Goal: Transaction & Acquisition: Purchase product/service

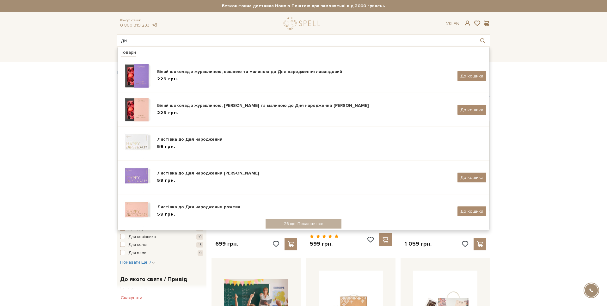
type input "д"
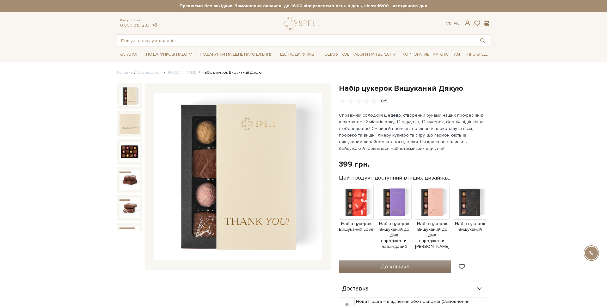
click at [383, 263] on span "До кошика" at bounding box center [395, 266] width 29 height 7
click at [386, 19] on div at bounding box center [303, 153] width 607 height 306
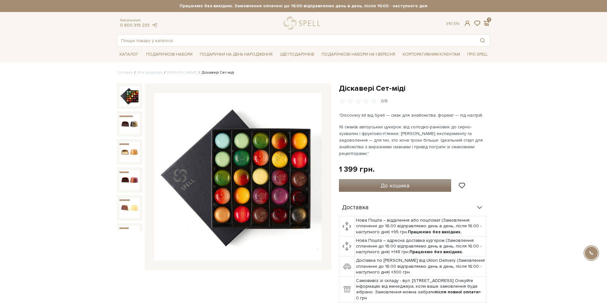
click at [379, 180] on button "До кошика" at bounding box center [395, 185] width 112 height 13
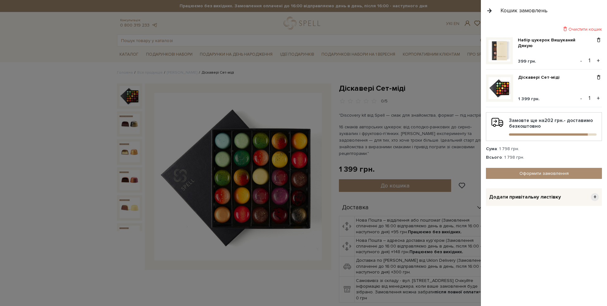
click at [379, 180] on div at bounding box center [303, 153] width 607 height 306
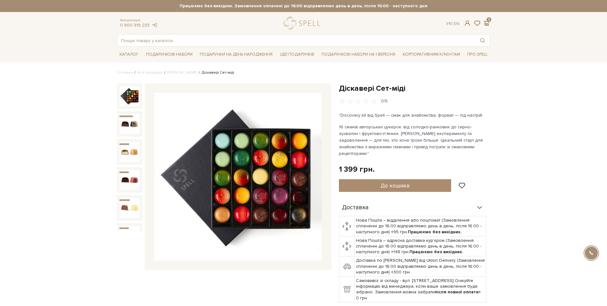
click at [379, 180] on button "До кошика" at bounding box center [395, 185] width 112 height 13
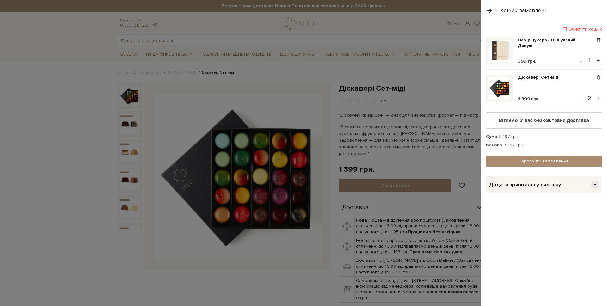
click at [453, 35] on div at bounding box center [303, 153] width 607 height 306
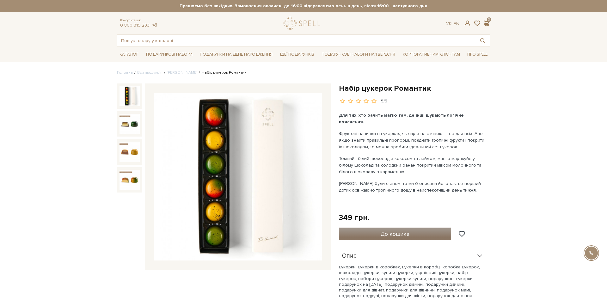
click at [366, 228] on button "До кошика" at bounding box center [395, 234] width 112 height 13
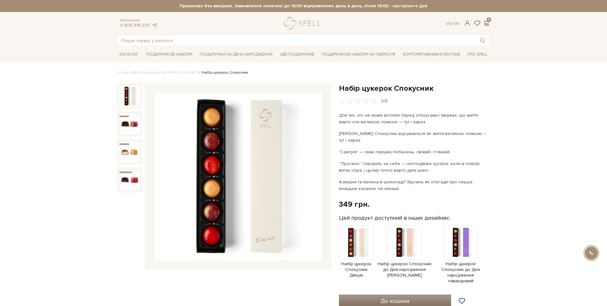
click at [370, 295] on button "До кошика" at bounding box center [395, 301] width 112 height 13
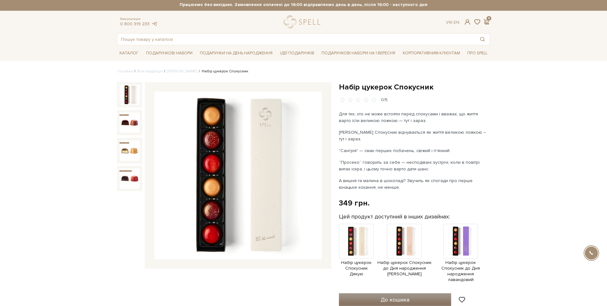
scroll to position [2, 0]
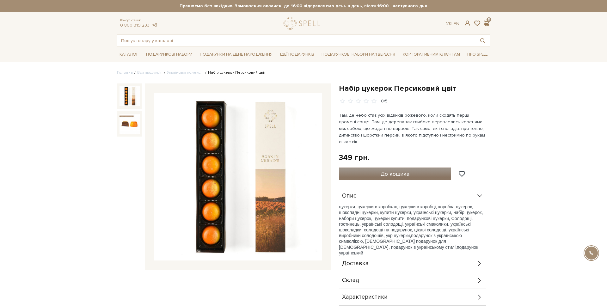
click at [359, 168] on button "До кошика" at bounding box center [395, 174] width 112 height 13
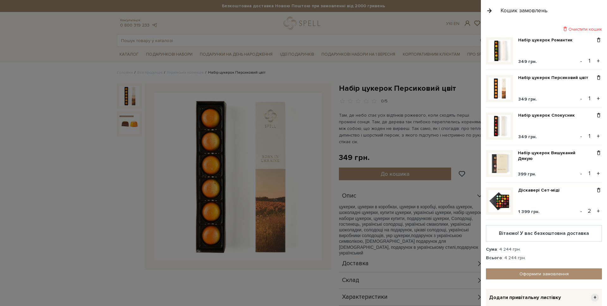
scroll to position [30, 0]
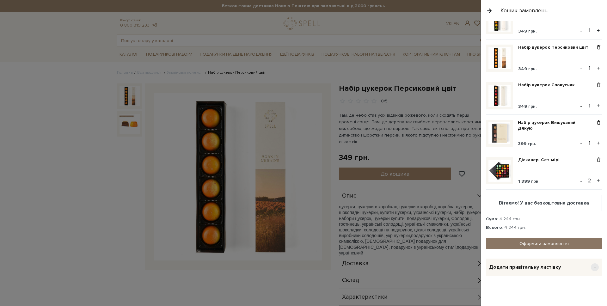
click at [522, 244] on link "Оформити замовлення" at bounding box center [544, 243] width 116 height 11
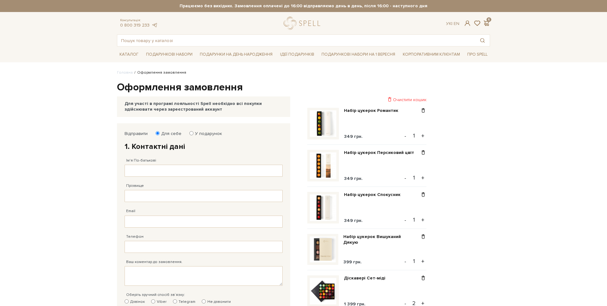
click at [198, 136] on label "У подарунок" at bounding box center [206, 134] width 31 height 6
click at [194, 135] on input "У подарунок" at bounding box center [191, 133] width 4 height 4
radio input "true"
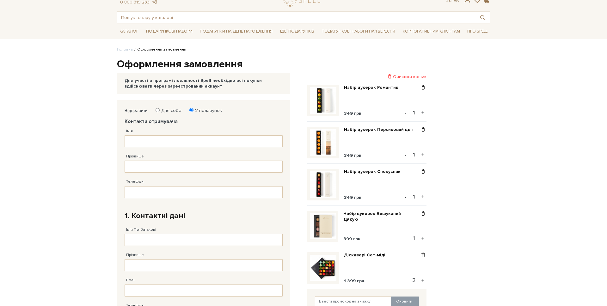
scroll to position [26, 0]
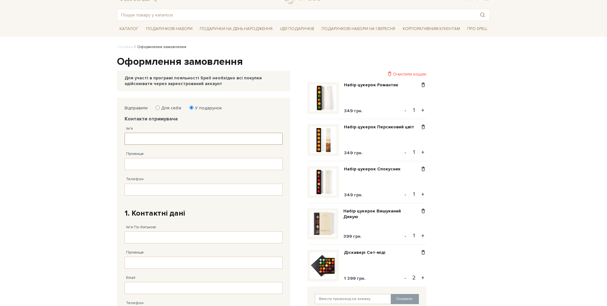
click at [160, 140] on input "Ім'я" at bounding box center [204, 139] width 158 height 12
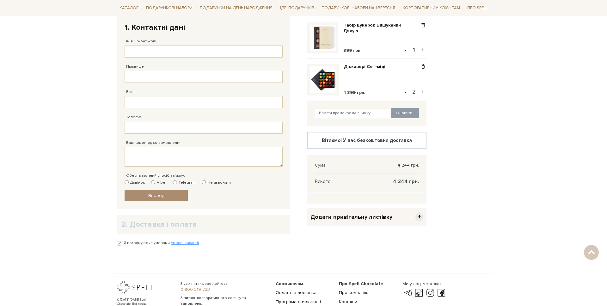
scroll to position [233, 0]
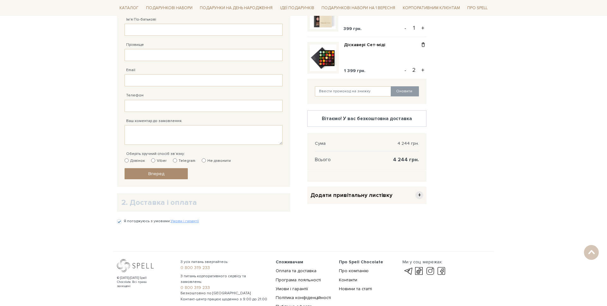
click at [449, 98] on div "Відправити Для себе У подарунок Контакти отримувача Ім'я Заповніть поле! Прізви…" at bounding box center [303, 60] width 381 height 340
click at [380, 94] on input "text" at bounding box center [353, 91] width 77 height 10
paste input "spellteam"
type input "spellteam"
click at [415, 92] on button "Оновити" at bounding box center [405, 91] width 28 height 10
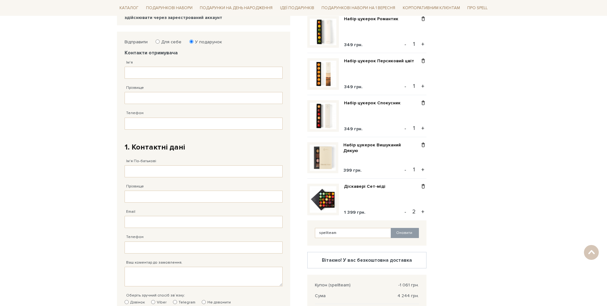
scroll to position [0, 0]
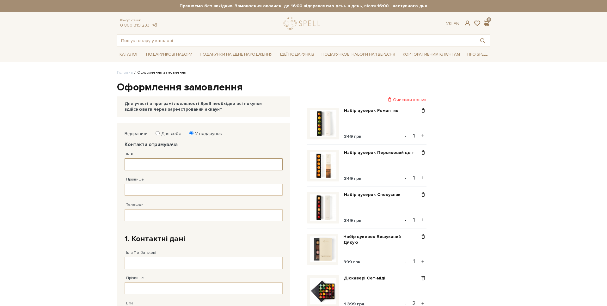
click at [137, 170] on input "Ім'я" at bounding box center [204, 164] width 158 height 12
type input "Ірина"
type input "Ковальова"
type input "38 (067) 443 81 82"
click at [214, 222] on fieldset "Відправити Для себе У подарунок Контакти отримувача Ім'я Ірина Заповніть поле! …" at bounding box center [204, 272] width 158 height 282
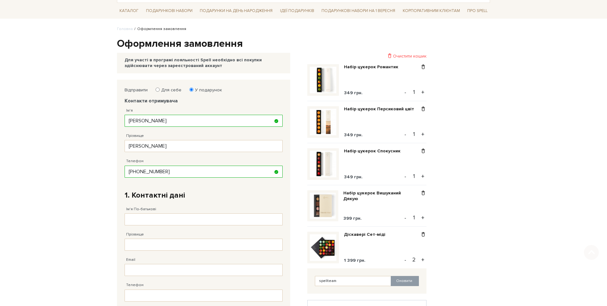
scroll to position [47, 0]
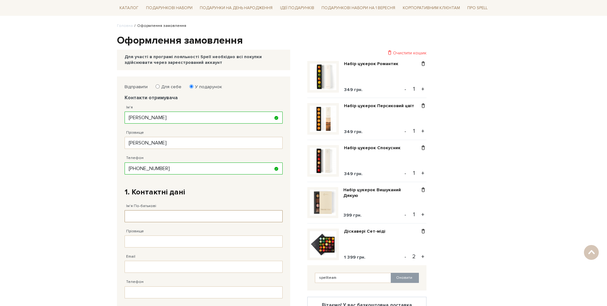
click at [166, 216] on input "Ім'я По-батькові" at bounding box center [204, 216] width 158 height 12
type input "Михайло Романович"
click at [156, 244] on input "Прізвище" at bounding box center [204, 242] width 158 height 12
type input "Ковальов"
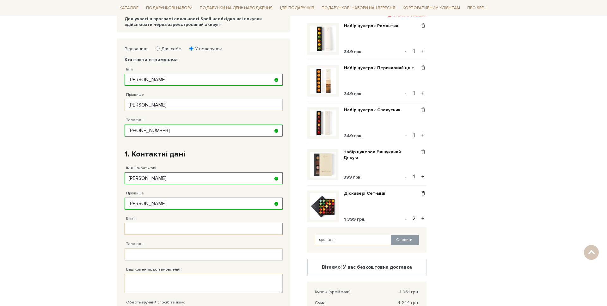
click at [143, 227] on input "Email" at bounding box center [204, 229] width 158 height 12
click at [159, 232] on input "Email" at bounding box center [204, 228] width 158 height 12
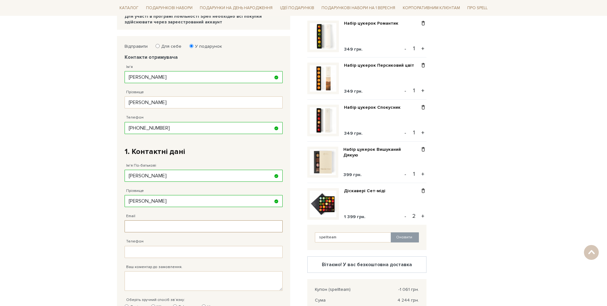
click at [169, 229] on input "Email" at bounding box center [204, 226] width 158 height 12
type input "m.kovalov@spellchocolate.com"
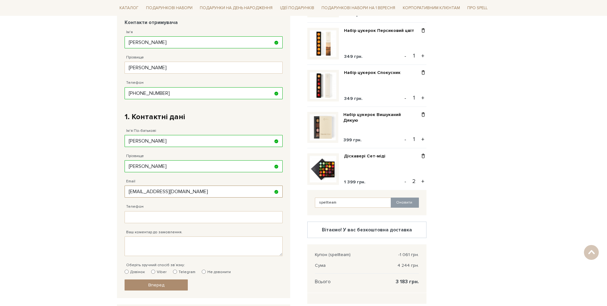
scroll to position [128, 0]
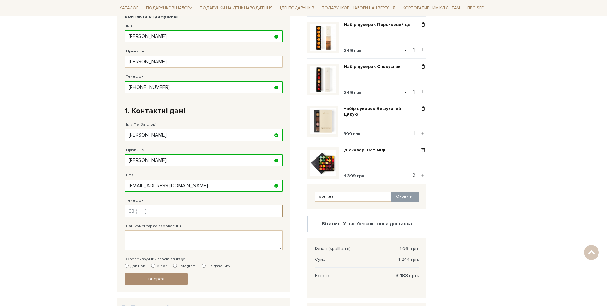
click at [151, 211] on input "Телефон" at bounding box center [204, 211] width 158 height 12
type input "38 (067) 443 81 82"
click at [133, 267] on label "Дзвінок" at bounding box center [135, 266] width 20 height 6
click at [129, 267] on input "Дзвінок" at bounding box center [127, 266] width 4 height 4
radio input "true"
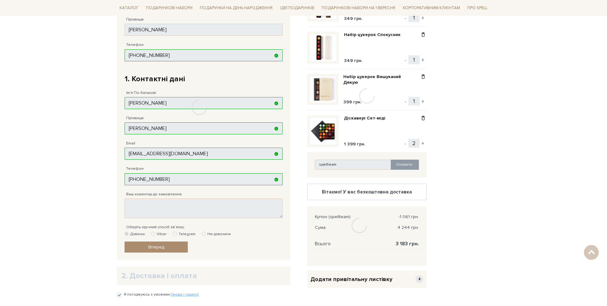
scroll to position [161, 0]
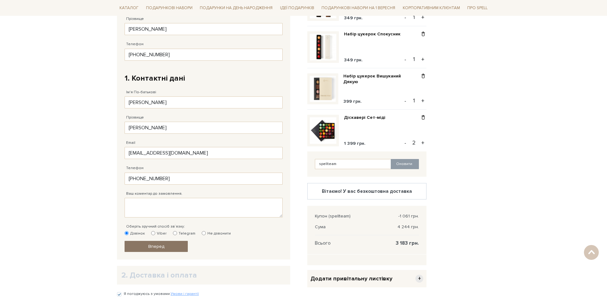
click at [173, 245] on link "Вперед" at bounding box center [156, 246] width 63 height 11
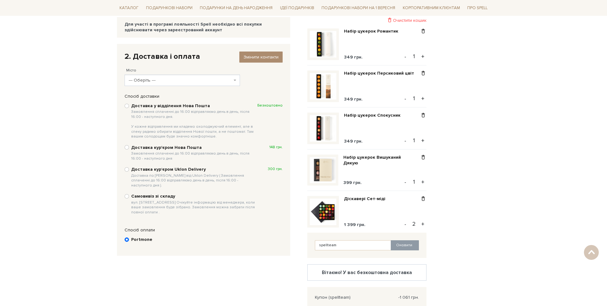
scroll to position [79, 0]
click at [139, 170] on b "Доставка курʼєром Uklon Delivery Доставка по Києву від Uklon Delivery ( Замовле…" at bounding box center [194, 177] width 126 height 21
click at [129, 170] on input "Доставка курʼєром Uklon Delivery Доставка по Києву від Uklon Delivery ( Замовле…" at bounding box center [127, 170] width 4 height 4
radio input "true"
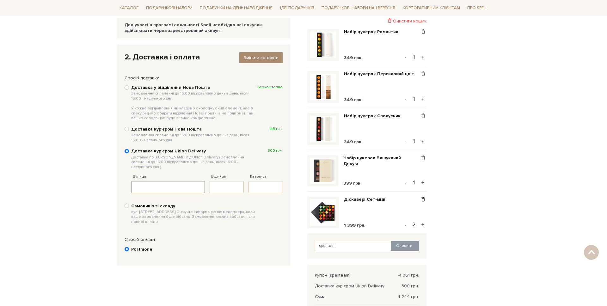
click at [148, 186] on input "Вулиця" at bounding box center [168, 187] width 74 height 12
click at [212, 185] on input "Будинок" at bounding box center [227, 187] width 34 height 12
click at [172, 183] on input "Івана Франка 11" at bounding box center [168, 187] width 74 height 12
type input "Івана Франка"
click at [232, 184] on input "Будинок" at bounding box center [227, 187] width 34 height 12
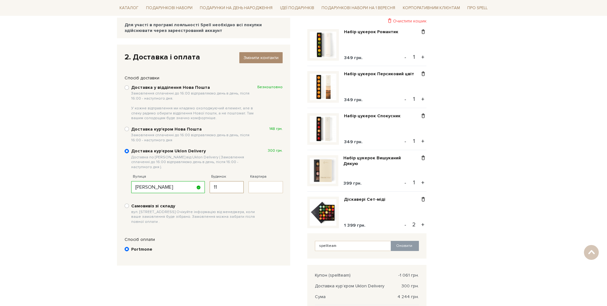
type input "11"
click at [259, 182] on input "Квартира" at bounding box center [266, 187] width 34 height 12
type input "12"
click at [219, 225] on div "Спосіб доставки Ви маєте вибрати спосіб доставки Доставка у відділення Нова Пош…" at bounding box center [203, 153] width 173 height 157
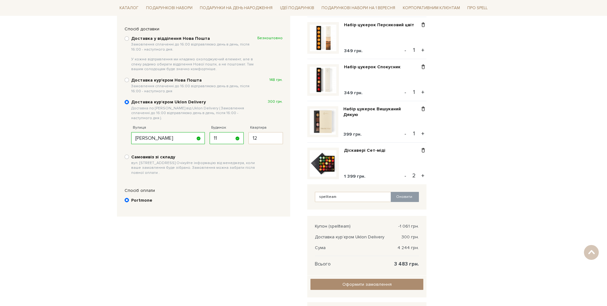
scroll to position [121, 0]
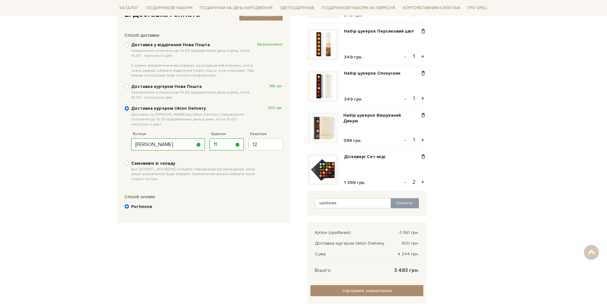
click at [213, 213] on div "Portmone" at bounding box center [203, 209] width 164 height 18
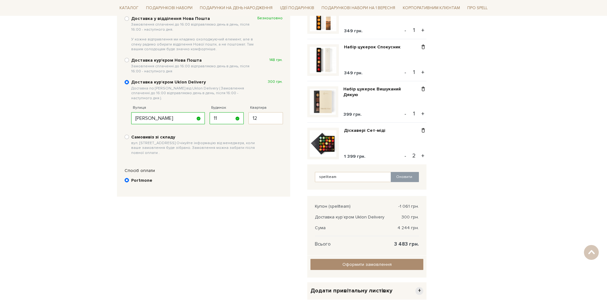
scroll to position [149, 0]
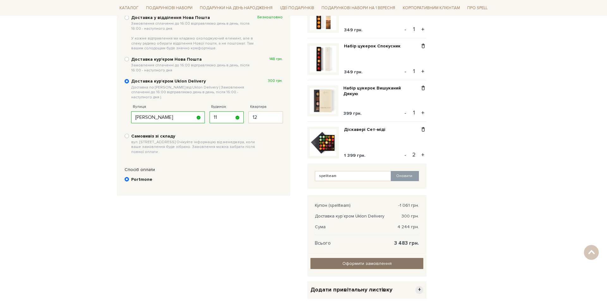
click at [348, 261] on span "Оформити замовлення" at bounding box center [367, 263] width 49 height 5
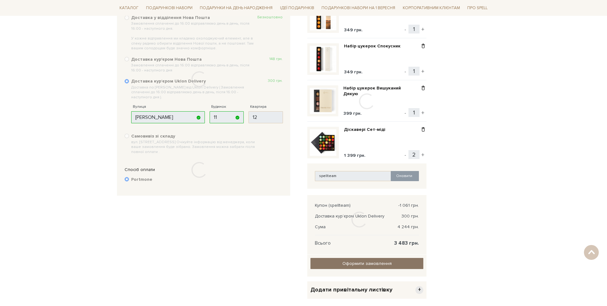
scroll to position [108, 0]
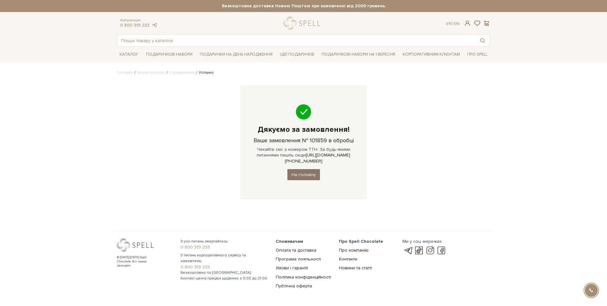
click at [310, 169] on link "На головну" at bounding box center [304, 174] width 33 height 11
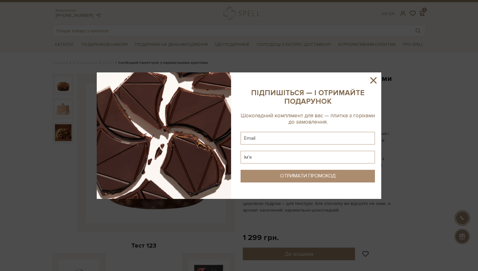
click at [370, 79] on icon at bounding box center [373, 80] width 11 height 11
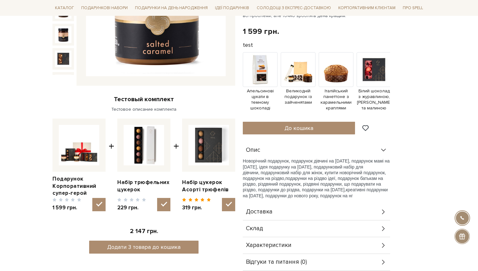
scroll to position [156, 0]
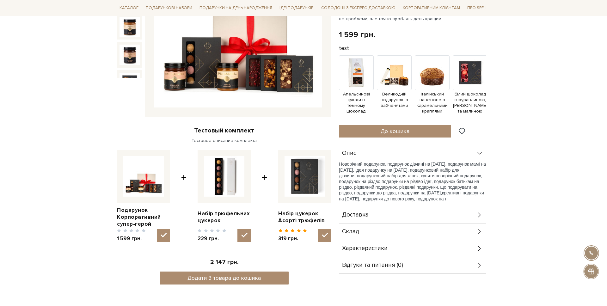
scroll to position [158, 0]
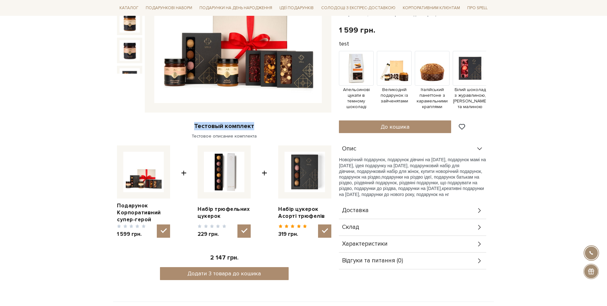
drag, startPoint x: 193, startPoint y: 126, endPoint x: 282, endPoint y: 129, distance: 88.6
click at [282, 129] on div "Тестовый комплект" at bounding box center [224, 126] width 214 height 8
drag, startPoint x: 258, startPoint y: 136, endPoint x: 187, endPoint y: 136, distance: 70.9
click at [187, 136] on p "Тестовое описание комплекта" at bounding box center [224, 136] width 214 height 6
click at [193, 121] on div "Подарунок Корпоративний супер-герой 0/5 Тестовый комплект Тестовое описание ком…" at bounding box center [224, 106] width 222 height 361
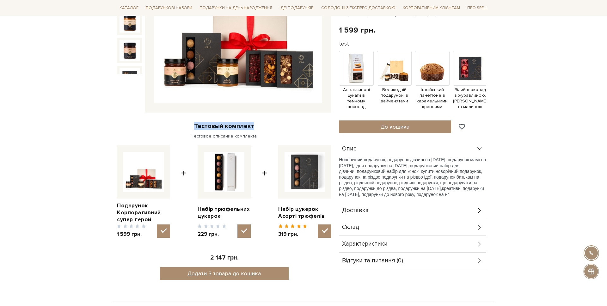
drag, startPoint x: 194, startPoint y: 123, endPoint x: 272, endPoint y: 130, distance: 78.4
click at [272, 130] on div "Тестовый комплект" at bounding box center [224, 126] width 214 height 8
click at [206, 123] on div "Тестовый комплект" at bounding box center [224, 126] width 214 height 8
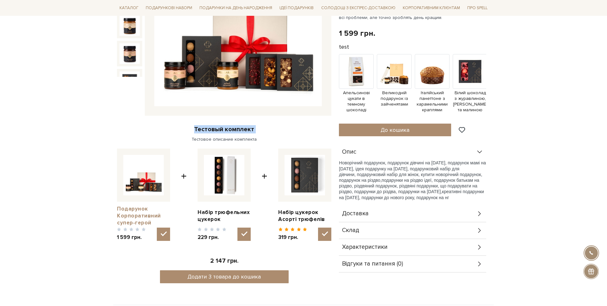
scroll to position [153, 0]
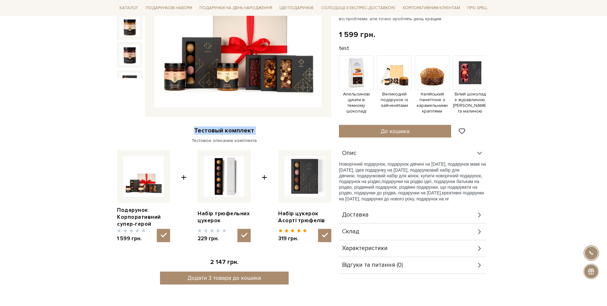
click at [208, 130] on div "Тестовый комплект" at bounding box center [224, 131] width 214 height 8
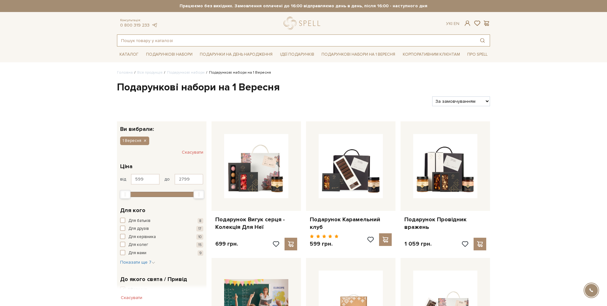
click at [161, 39] on input "text" at bounding box center [296, 40] width 358 height 11
paste input "Подарунок Теплі спалахи - Колекція Для Неї"
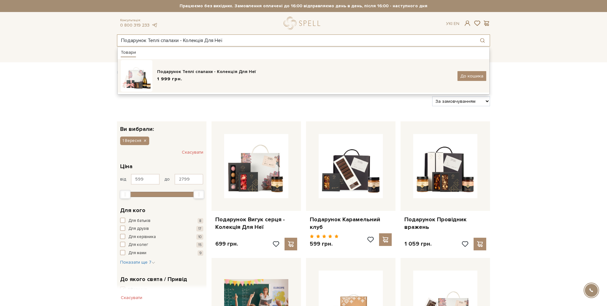
type input "Подарунок Теплі спалахи - Колекція Для Неї"
click at [158, 73] on div "Подарунок Теплі спалахи - Колекція Для Неї" at bounding box center [305, 72] width 296 height 6
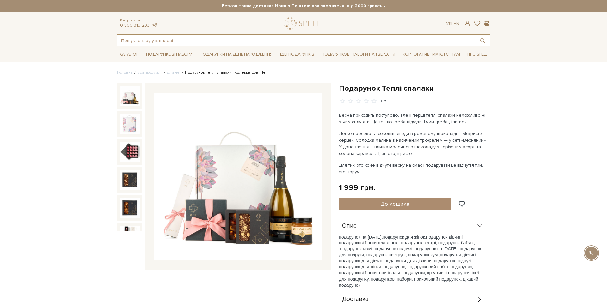
click at [142, 45] on input "text" at bounding box center [296, 40] width 358 height 11
paste input "Набір цукерок Романтик"
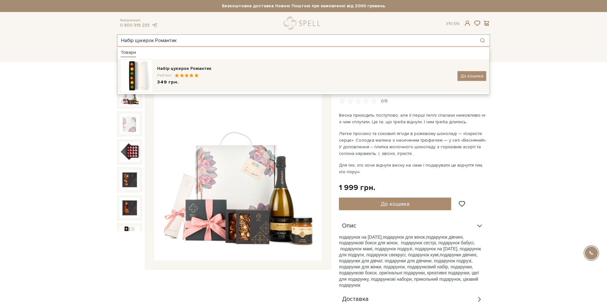
type input "Набір цукерок Романтик"
click at [155, 69] on div "Набір цукерок Романтик Рейтинг: 349 грн. До кошика" at bounding box center [304, 76] width 366 height 32
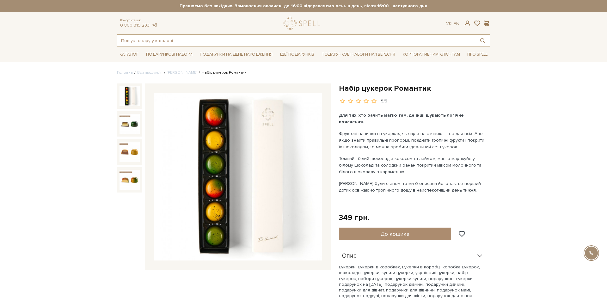
click at [156, 40] on input "text" at bounding box center [296, 40] width 358 height 11
paste input "[PERSON_NAME] з Камамбером, 250 г"
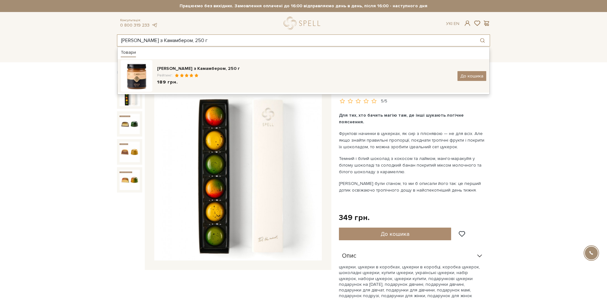
type input "[PERSON_NAME] з Камамбером, 250 г"
click at [164, 70] on div "[PERSON_NAME] з Камамбером, 250 г" at bounding box center [305, 68] width 296 height 6
